Goal: Task Accomplishment & Management: Use online tool/utility

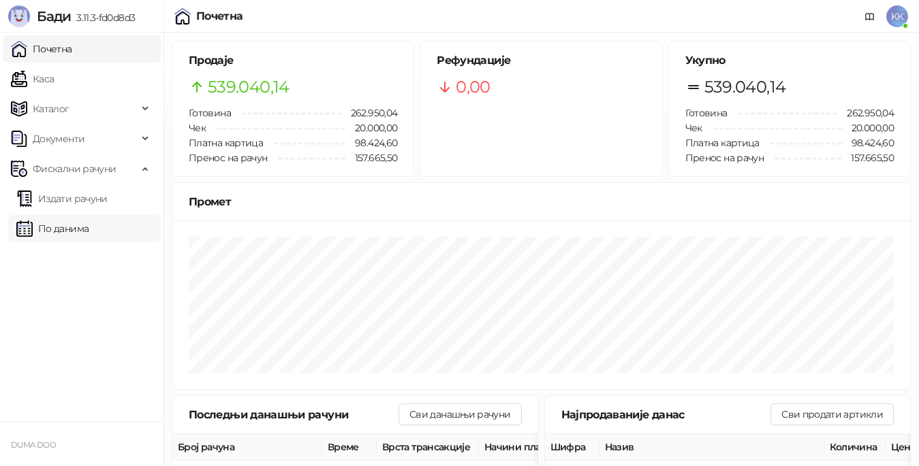
click at [89, 230] on link "По данима" at bounding box center [52, 228] width 72 height 27
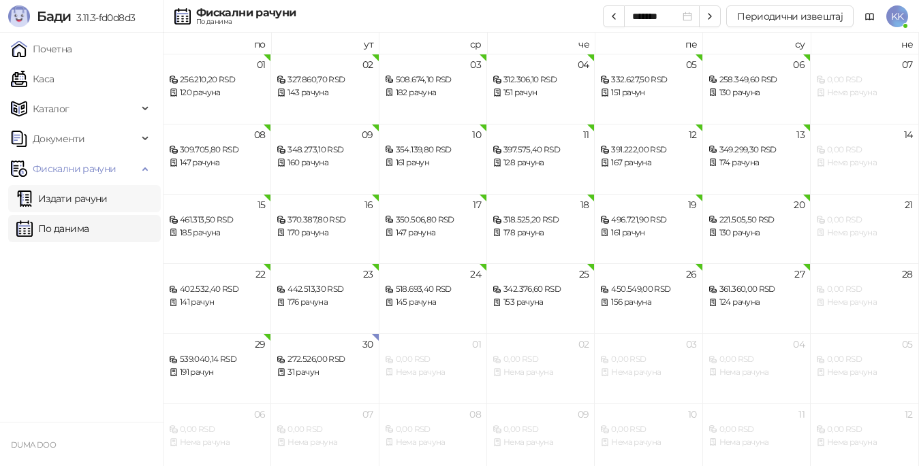
click at [97, 188] on link "Издати рачуни" at bounding box center [61, 198] width 91 height 27
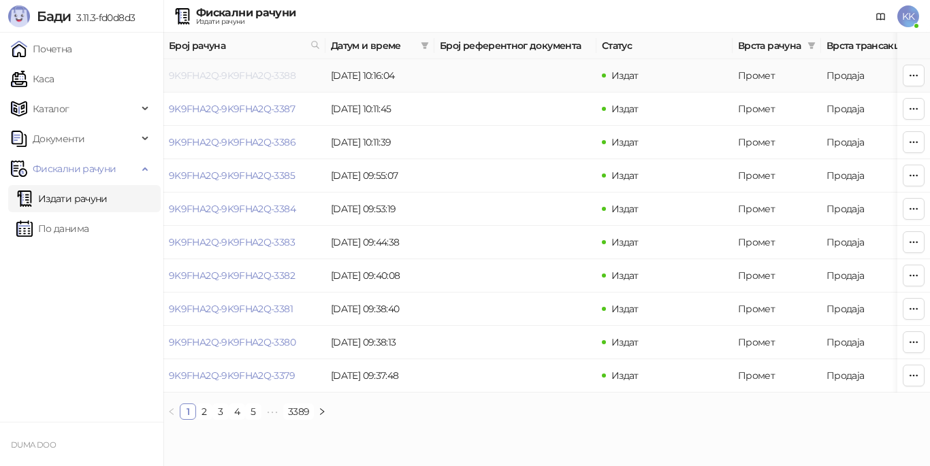
click at [225, 78] on link "9K9FHA2Q-9K9FHA2Q-3388" at bounding box center [232, 75] width 127 height 12
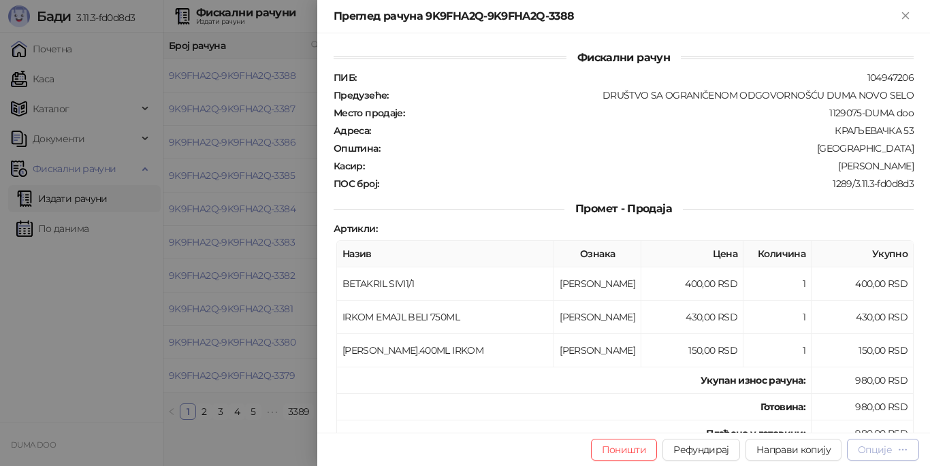
click at [865, 447] on div "Опције" at bounding box center [875, 450] width 34 height 12
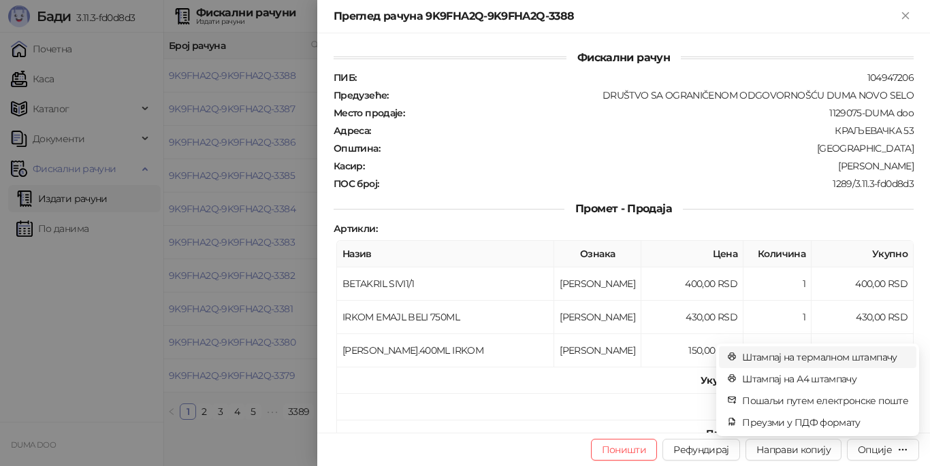
click at [792, 358] on span "Штампај на термалном штампачу" at bounding box center [825, 357] width 166 height 15
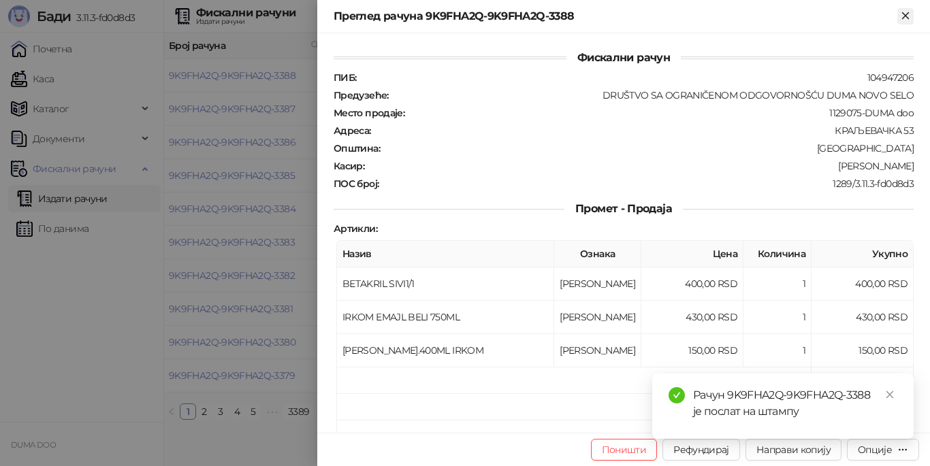
click at [905, 16] on icon "Close" at bounding box center [905, 15] width 6 height 6
